Goal: Task Accomplishment & Management: Manage account settings

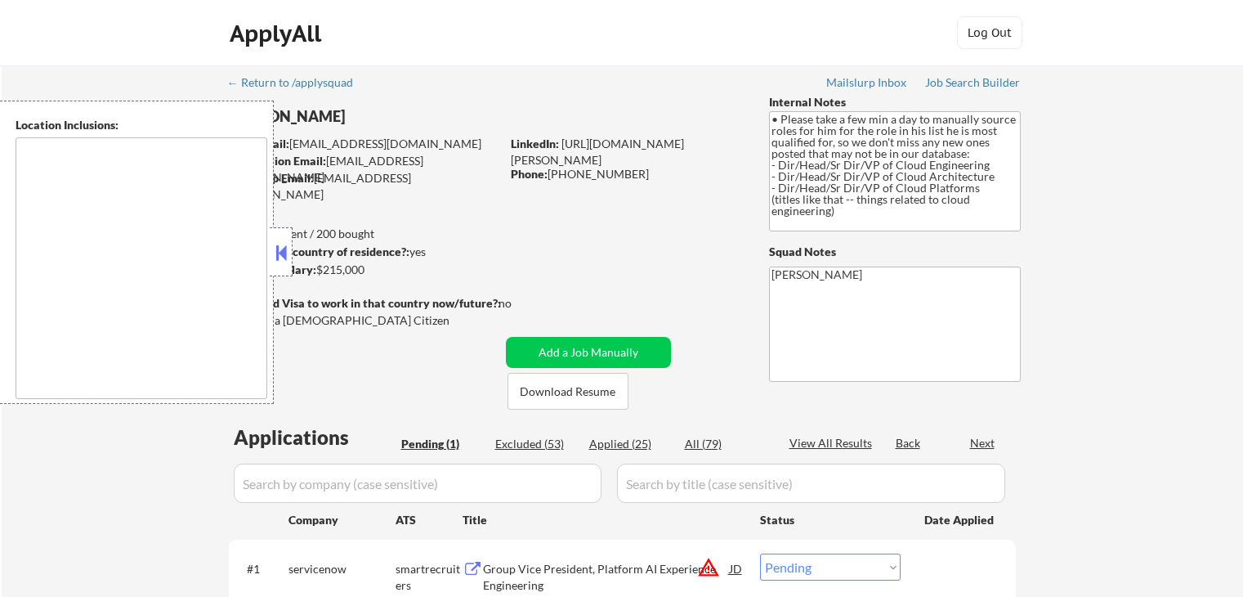
select select ""pending""
type textarea "[GEOGRAPHIC_DATA], [GEOGRAPHIC_DATA] [GEOGRAPHIC_DATA], [GEOGRAPHIC_DATA] [GEOG…"
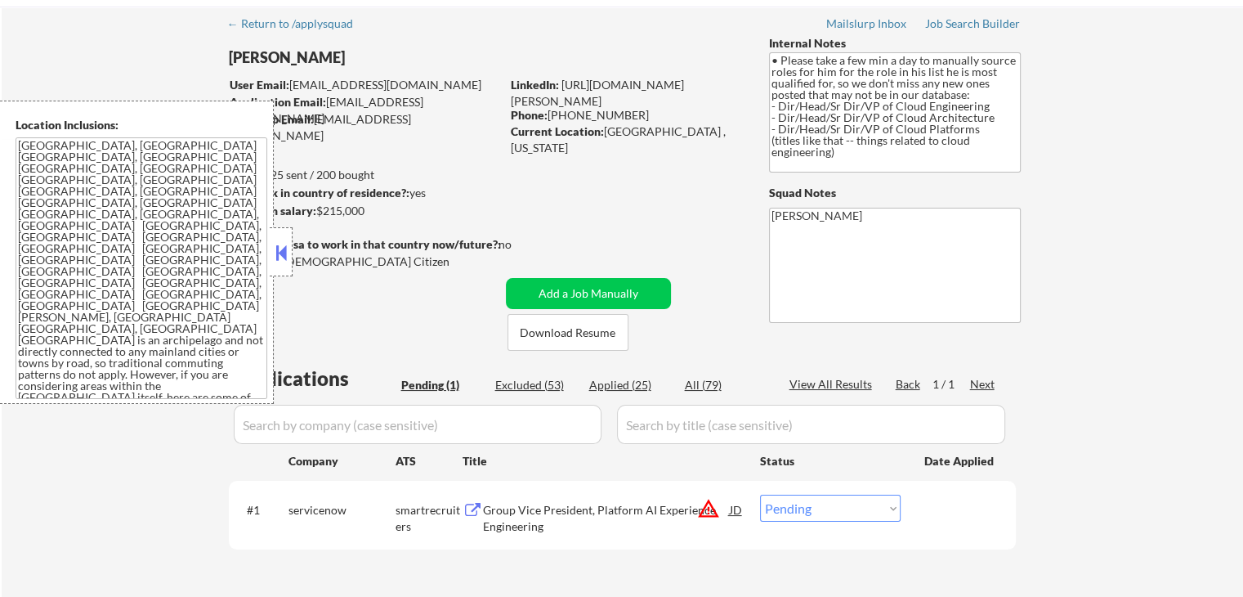
scroll to position [327, 0]
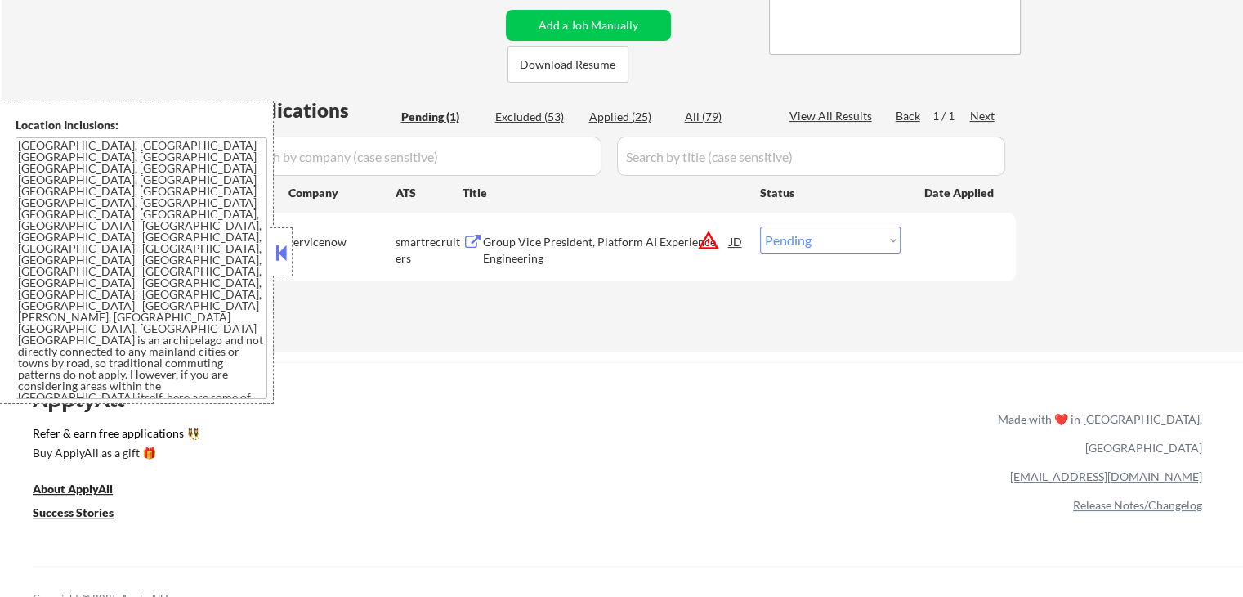
click at [500, 249] on div "Group Vice President, Platform AI Experience Engineering" at bounding box center [606, 250] width 247 height 32
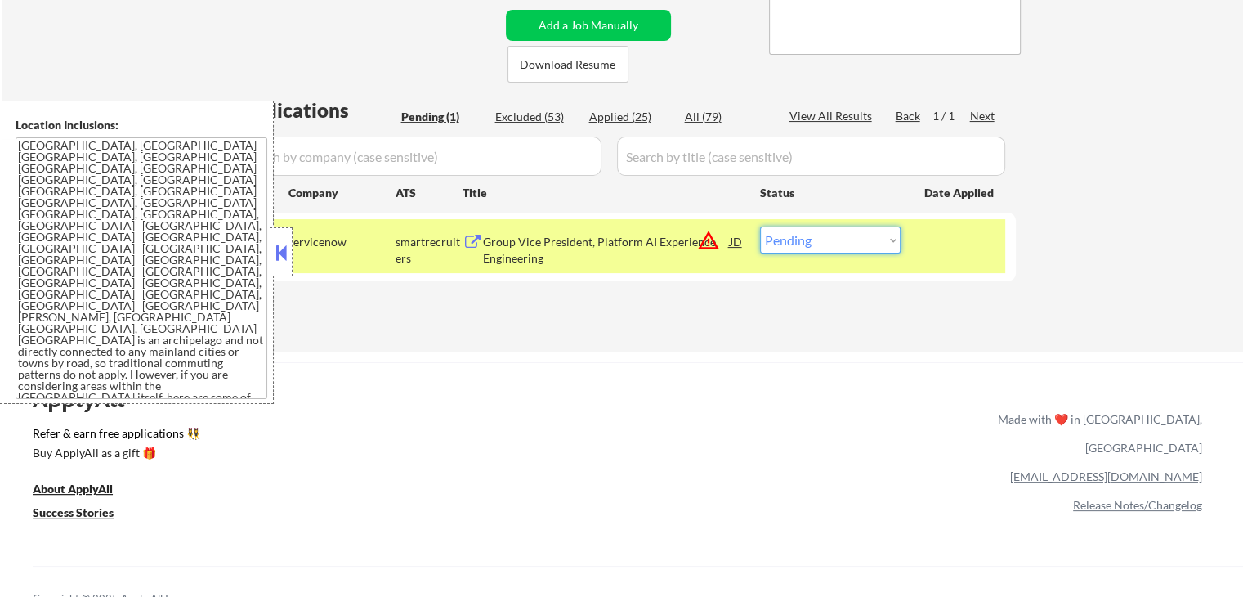
drag, startPoint x: 807, startPoint y: 239, endPoint x: 807, endPoint y: 253, distance: 13.1
click at [808, 239] on select "Choose an option... Pending Applied Excluded (Questions) Excluded (Expired) Exc…" at bounding box center [830, 239] width 141 height 27
select select ""applied""
click at [760, 226] on select "Choose an option... Pending Applied Excluded (Questions) Excluded (Expired) Exc…" at bounding box center [830, 239] width 141 height 27
drag, startPoint x: 786, startPoint y: 298, endPoint x: 332, endPoint y: 315, distance: 453.9
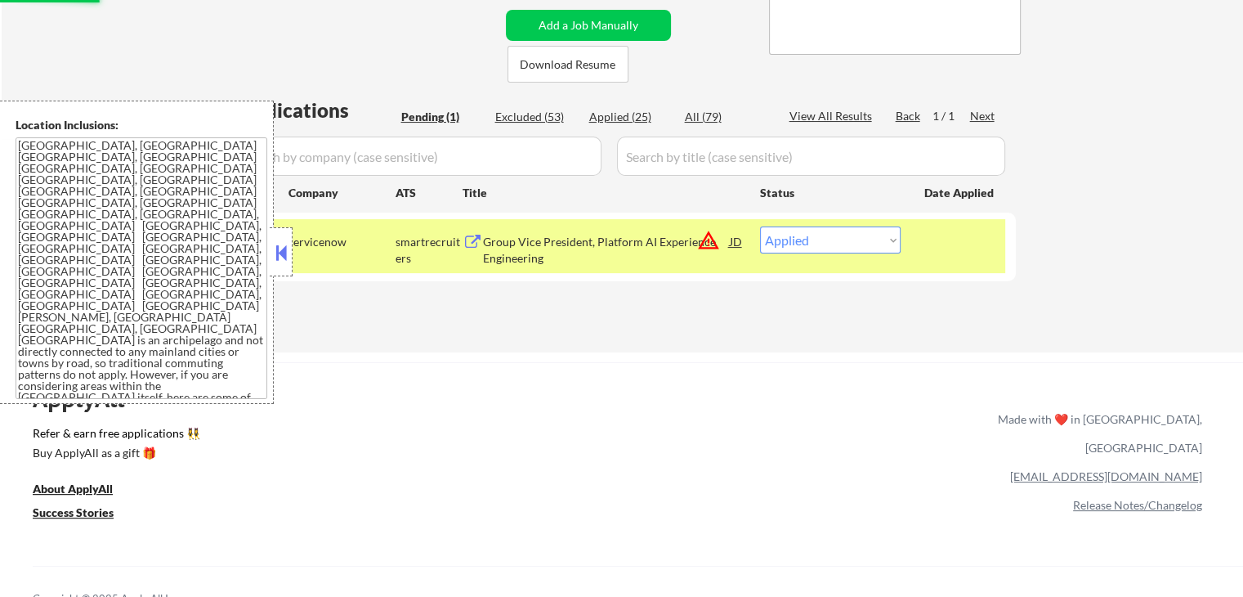
click at [773, 298] on div "Applications Pending (1) Excluded (53) Applied (25) All (79) View All Results B…" at bounding box center [622, 208] width 787 height 225
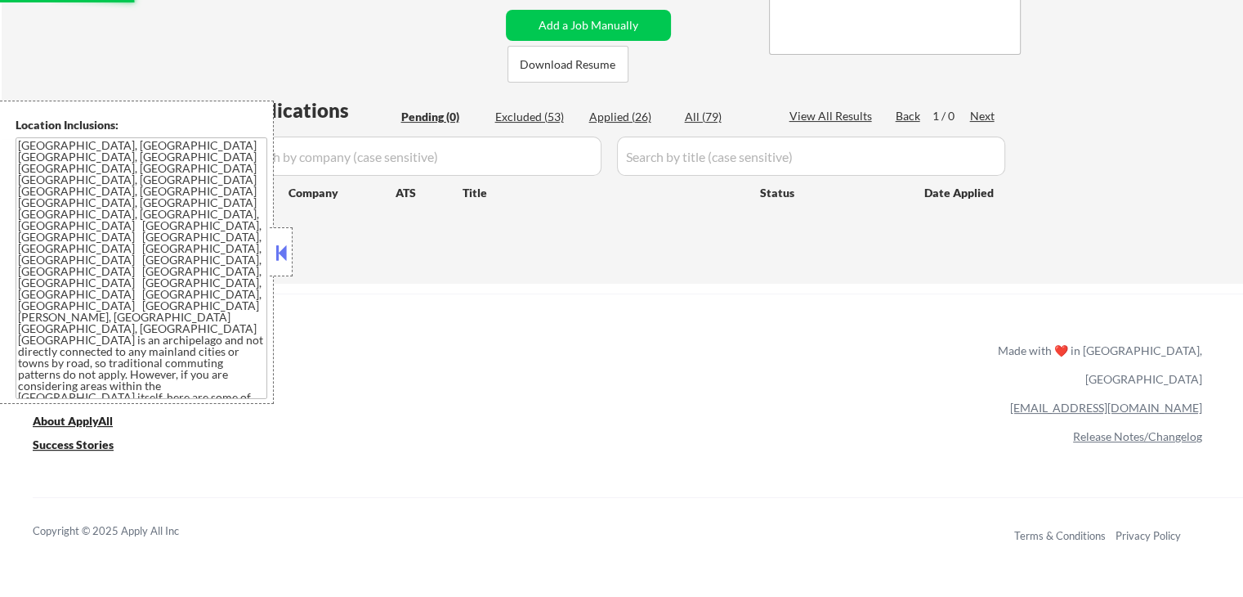
click at [281, 258] on button at bounding box center [281, 252] width 18 height 25
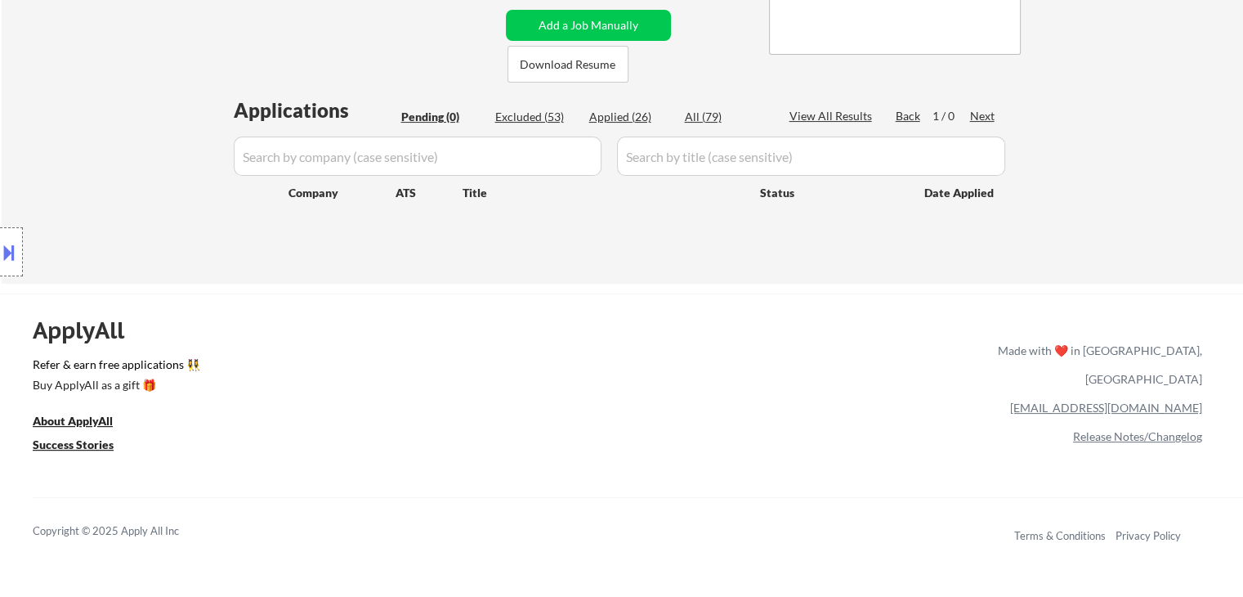
click at [638, 113] on div "Applied (26)" at bounding box center [630, 117] width 82 height 16
select select ""applied""
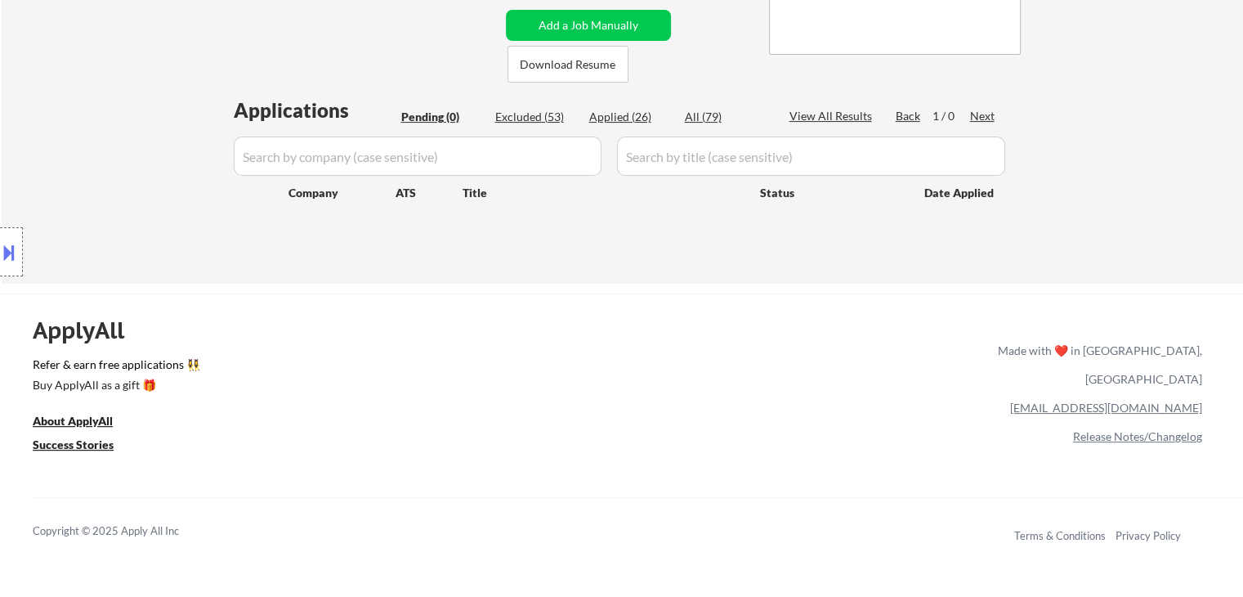
select select ""applied""
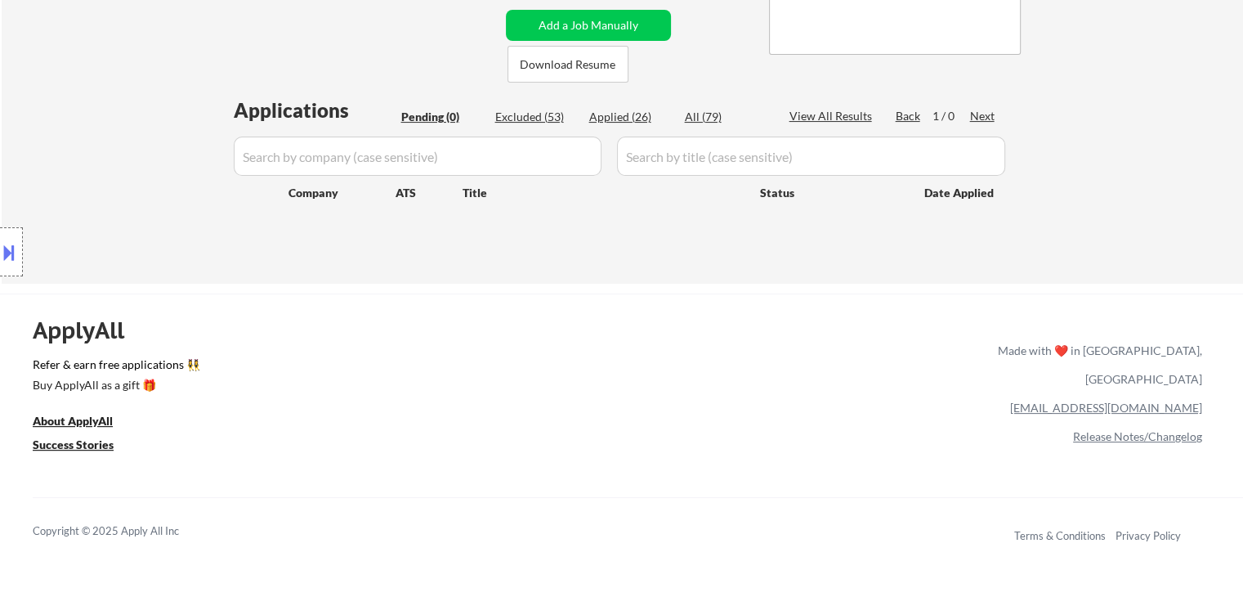
select select ""applied""
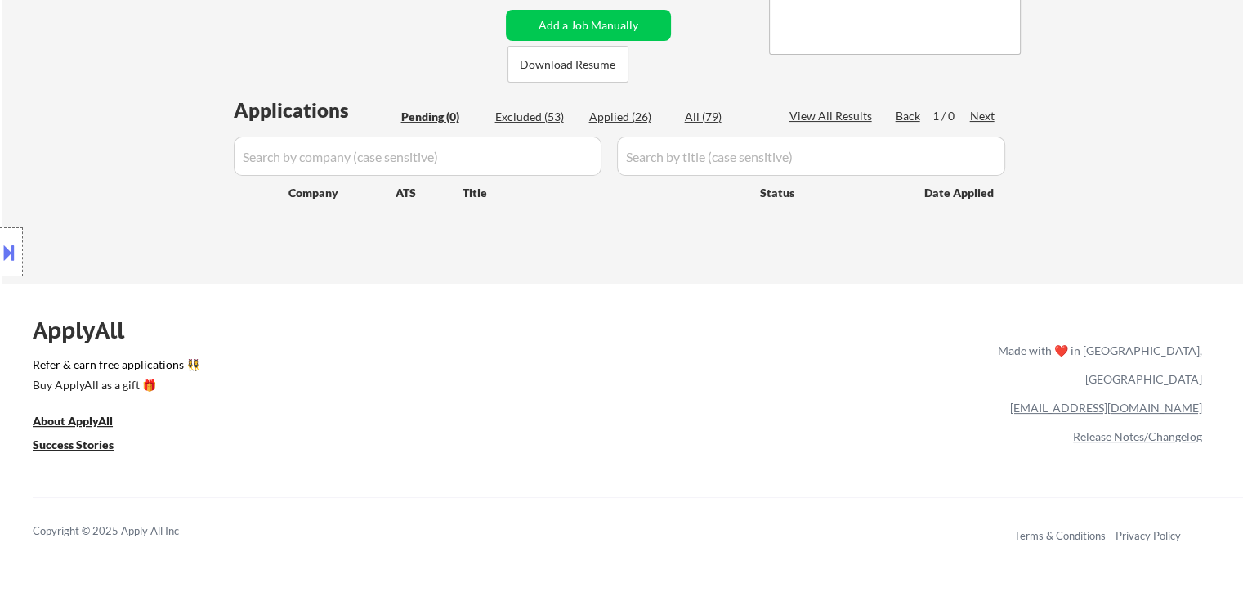
select select ""applied""
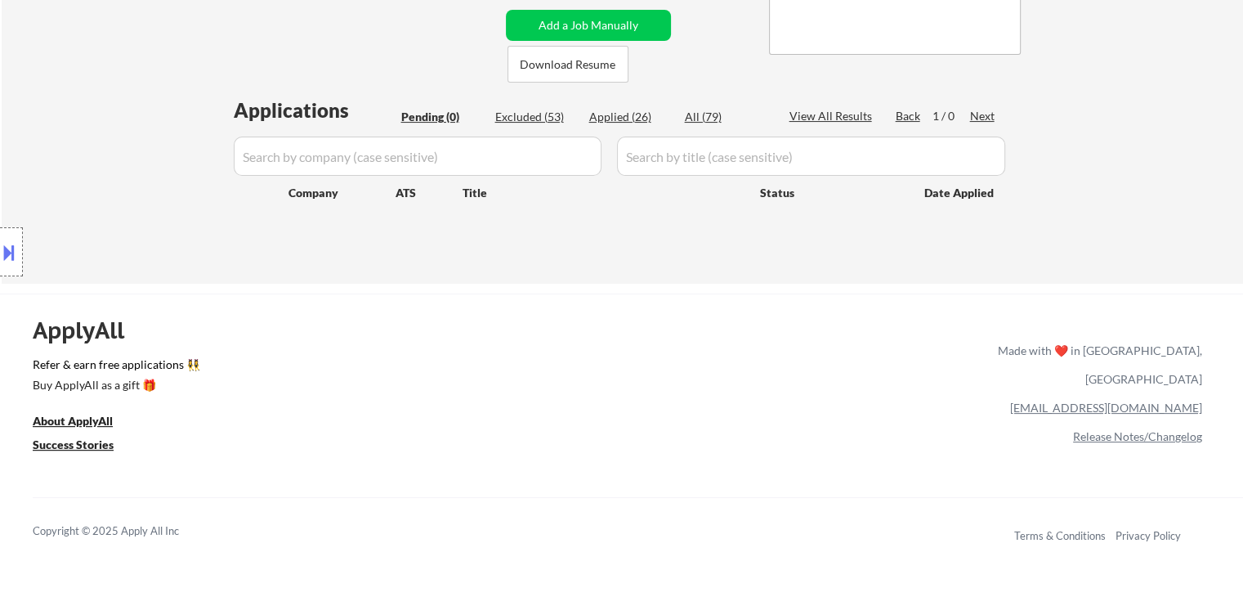
select select ""applied""
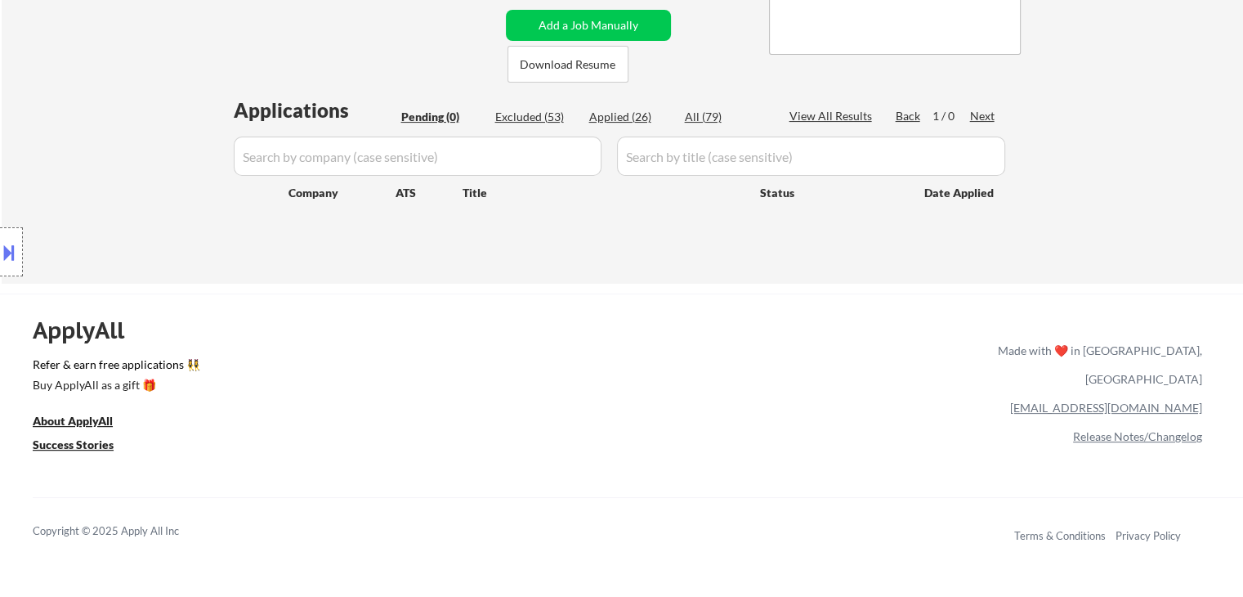
select select ""applied""
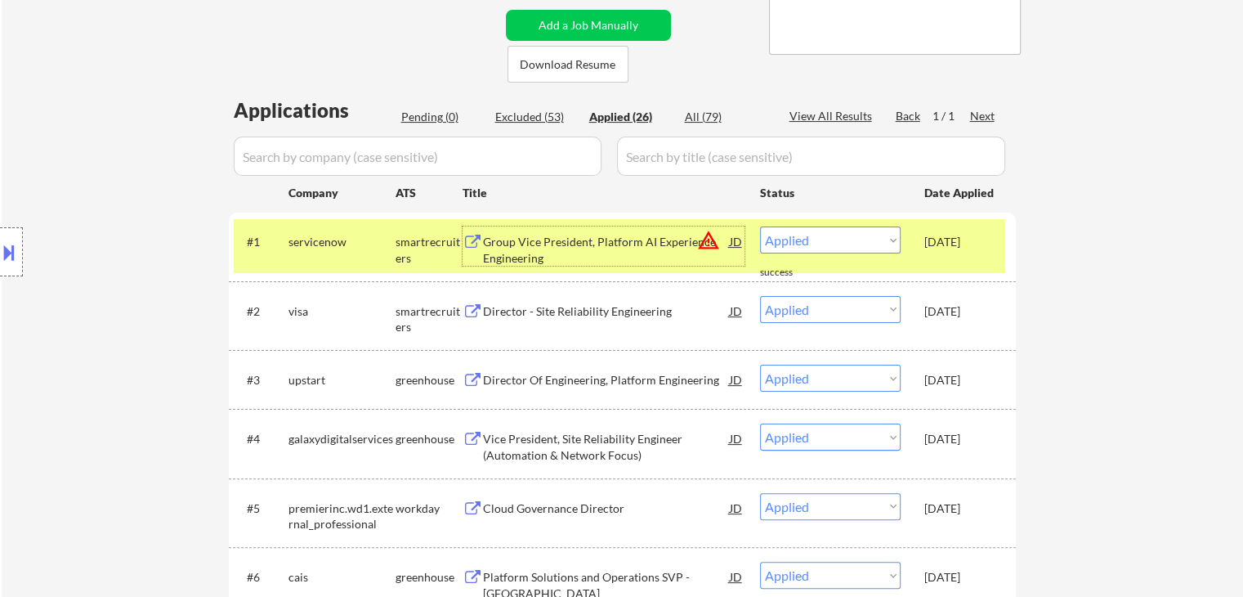
click at [539, 256] on div "Group Vice President, Platform AI Experience Engineering" at bounding box center [606, 250] width 247 height 32
